Goal: Task Accomplishment & Management: Manage account settings

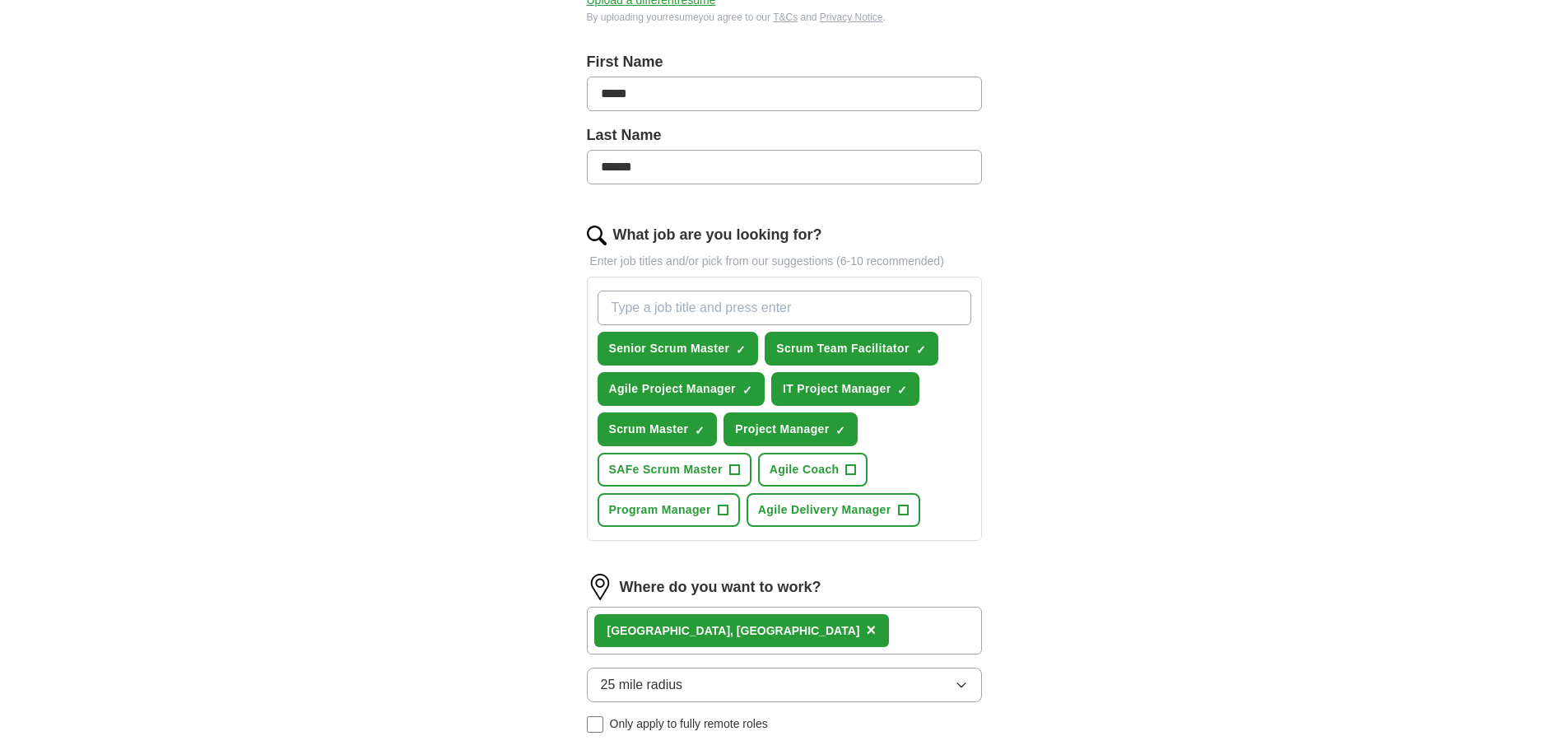
scroll to position [494, 0]
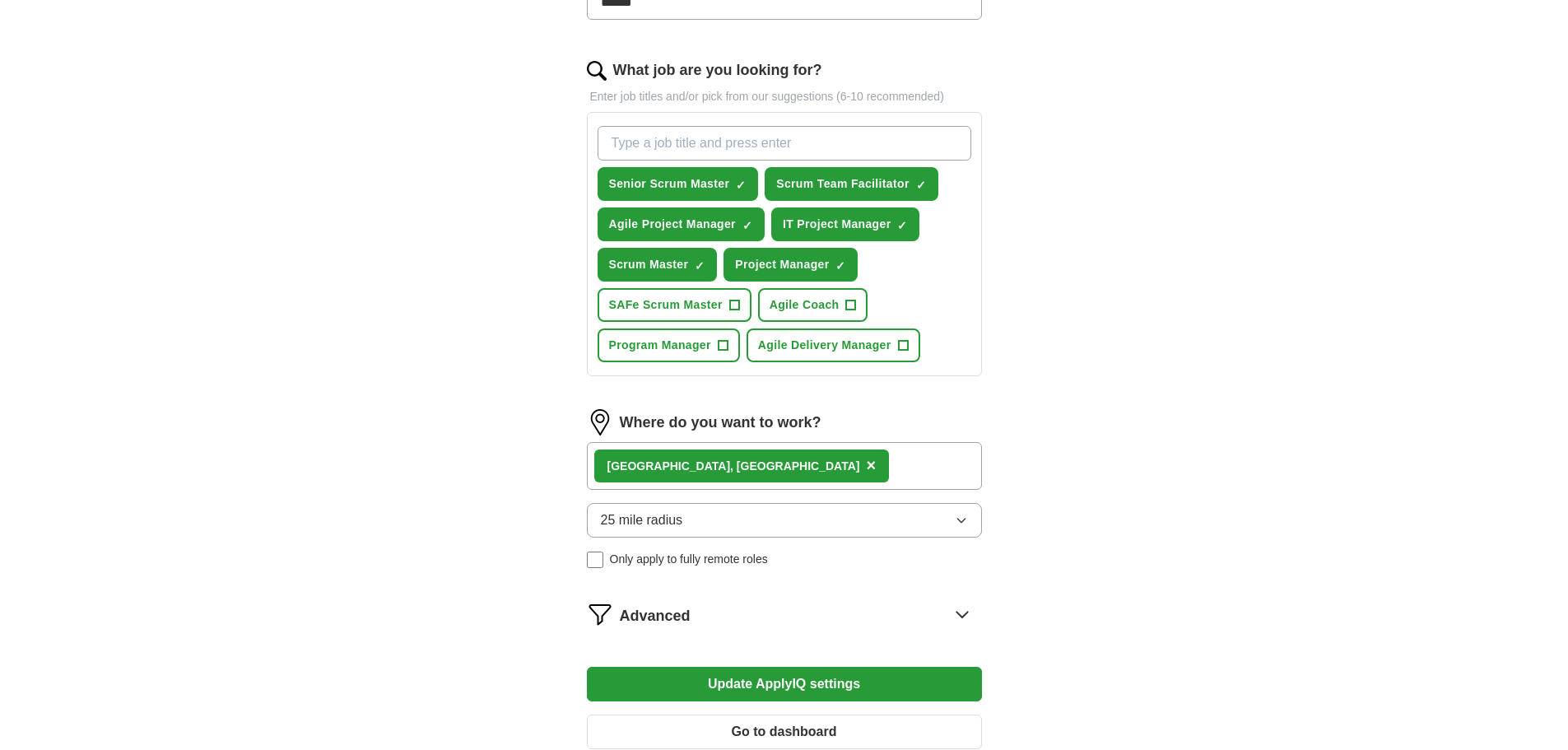
click at [816, 464] on div "[GEOGRAPHIC_DATA], [GEOGRAPHIC_DATA] ×" at bounding box center [784, 465] width 395 height 47
click at [757, 466] on div "[GEOGRAPHIC_DATA], [GEOGRAPHIC_DATA] ×" at bounding box center [784, 465] width 395 height 47
click at [757, 465] on div "[GEOGRAPHIC_DATA], [GEOGRAPHIC_DATA] ×" at bounding box center [784, 465] width 395 height 47
click at [830, 441] on div "Where do you want to work? [GEOGRAPHIC_DATA], [GEOGRAPHIC_DATA] × 25 mile radiu…" at bounding box center [784, 495] width 395 height 172
click at [796, 468] on div "[GEOGRAPHIC_DATA], [GEOGRAPHIC_DATA] ×" at bounding box center [784, 465] width 395 height 47
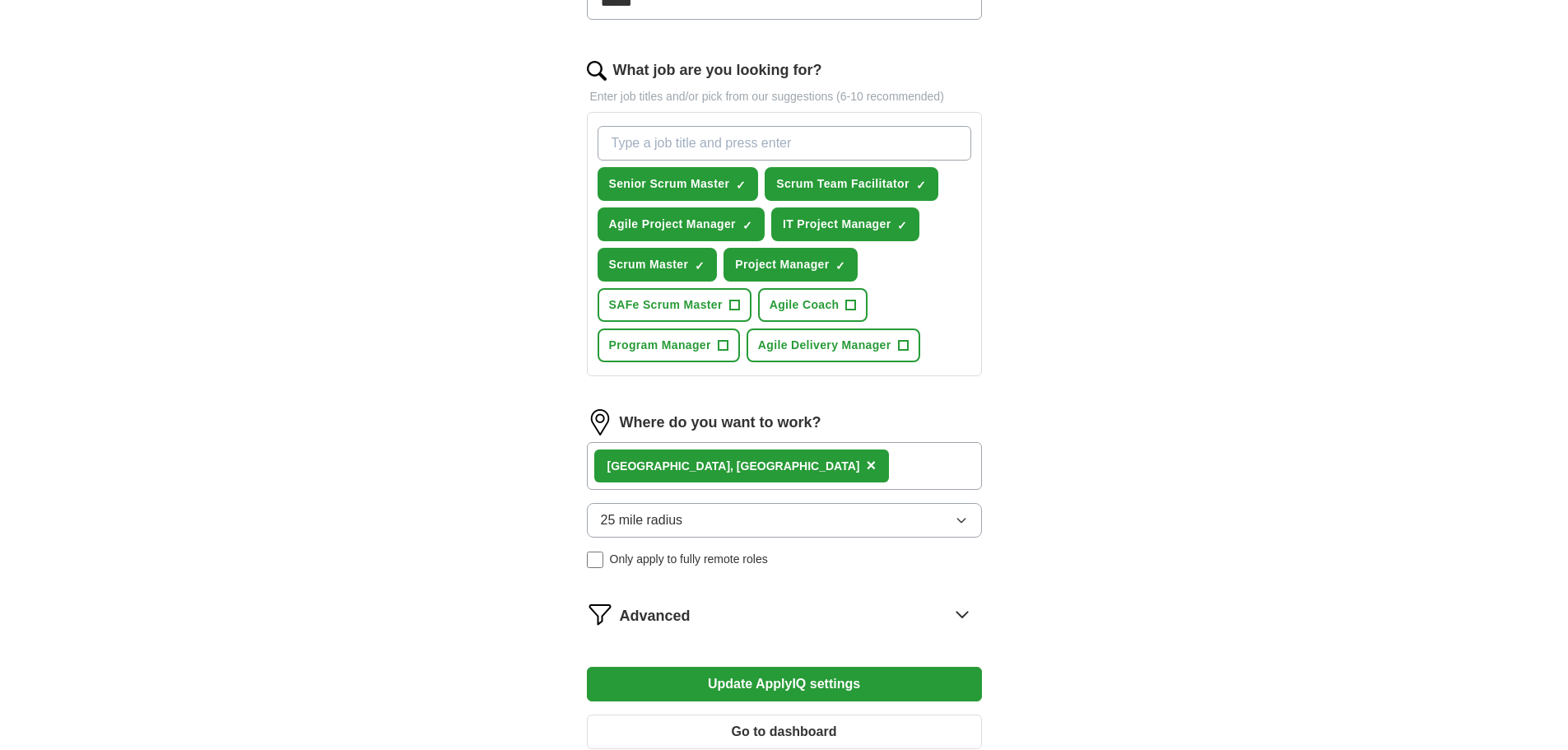
click at [735, 527] on button "25 mile radius" at bounding box center [784, 520] width 395 height 35
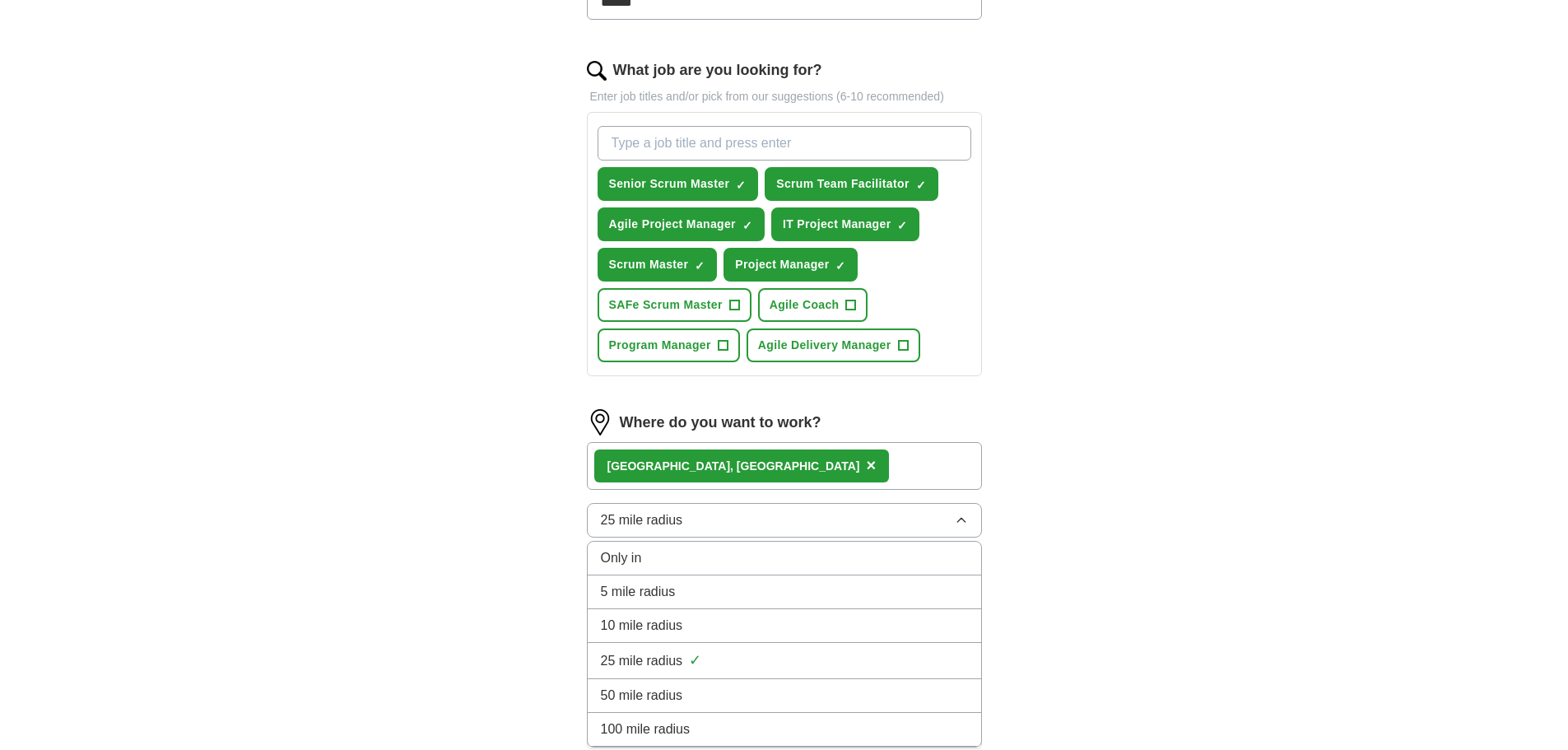
click at [668, 707] on li "50 mile radius" at bounding box center [784, 695] width 393 height 34
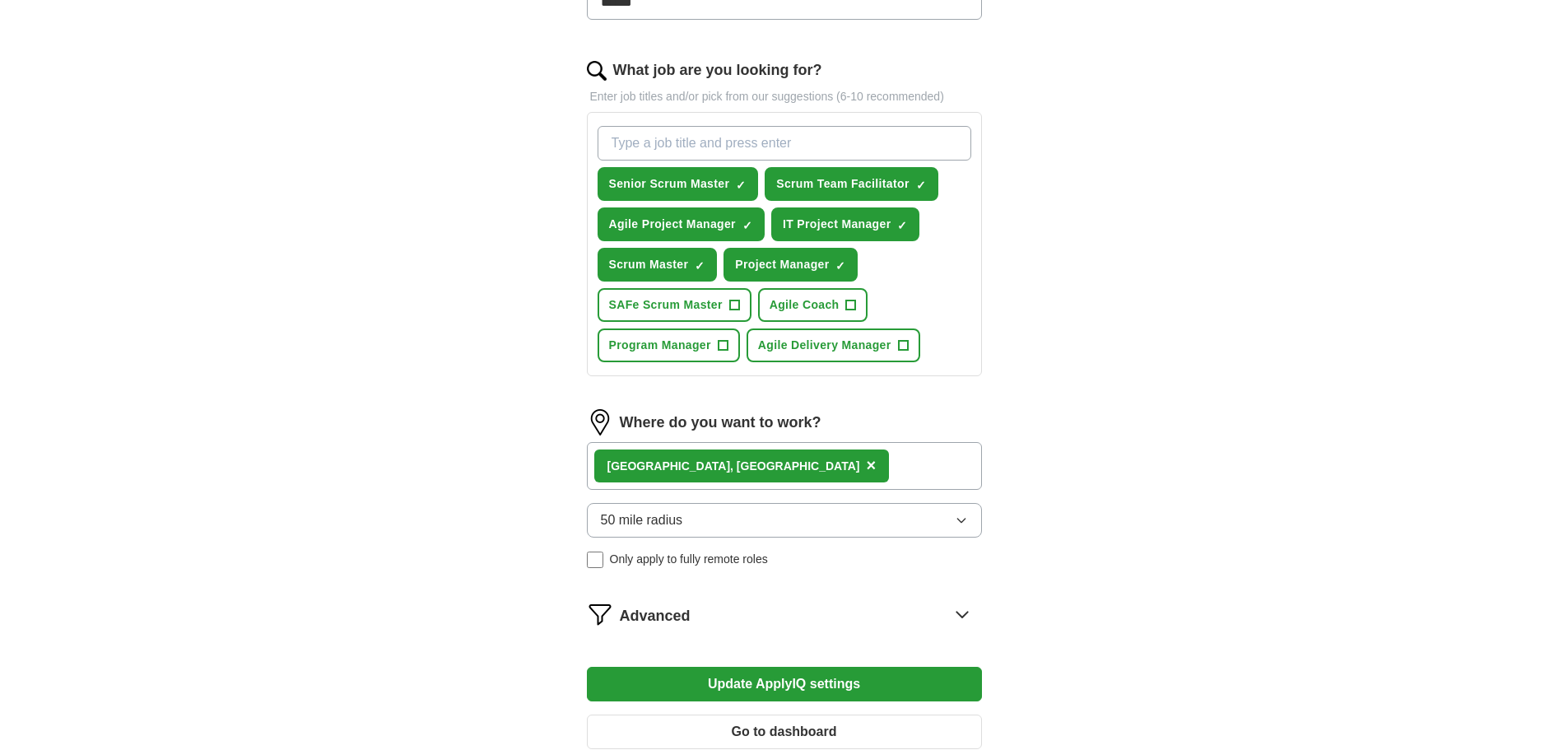
click at [796, 467] on div "[GEOGRAPHIC_DATA], [GEOGRAPHIC_DATA] ×" at bounding box center [784, 465] width 395 height 47
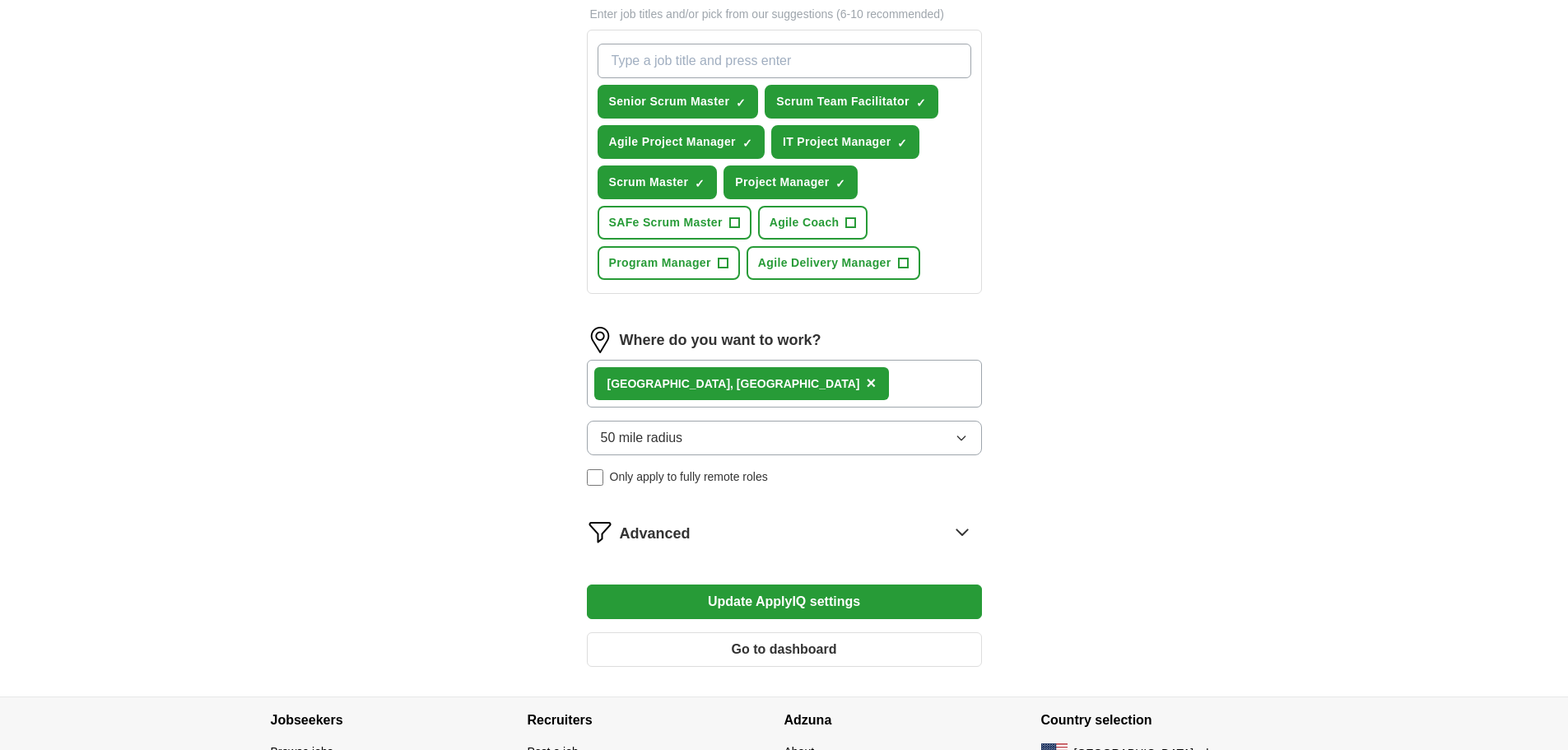
click at [796, 605] on button "Update ApplyIQ settings" at bounding box center [784, 602] width 395 height 35
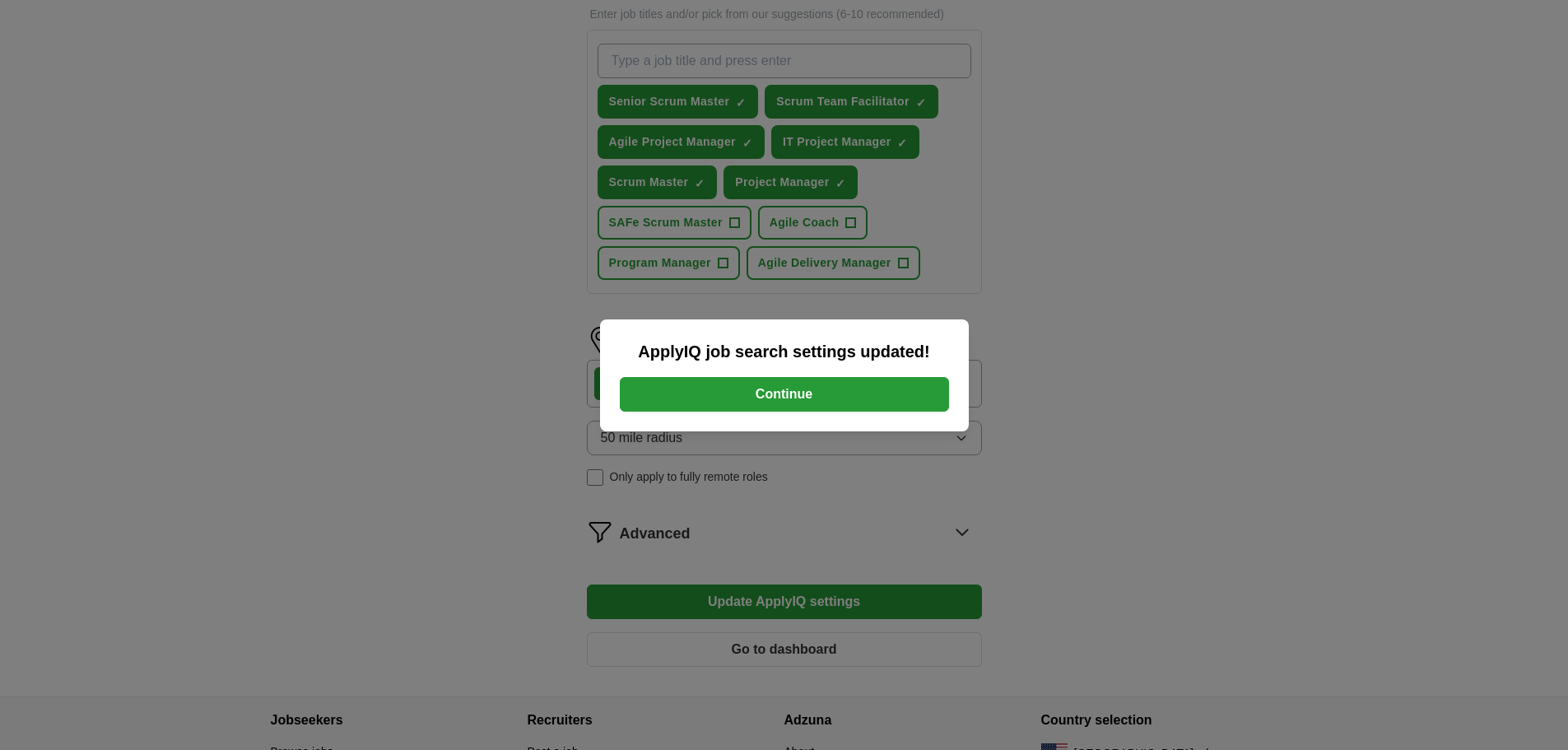
click at [805, 404] on button "Continue" at bounding box center [784, 394] width 330 height 35
